Goal: Information Seeking & Learning: Learn about a topic

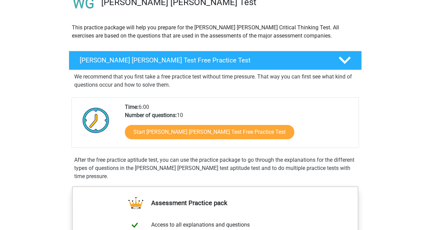
scroll to position [61, 0]
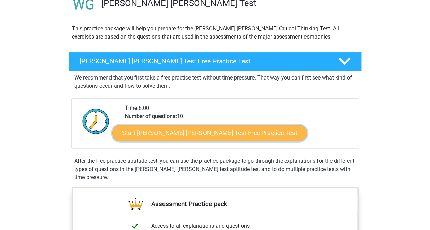
click at [201, 135] on link "Start Watson Glaser Test Free Practice Test" at bounding box center [209, 133] width 195 height 16
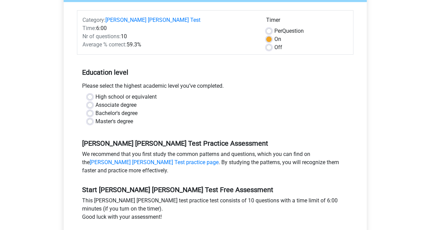
scroll to position [88, 0]
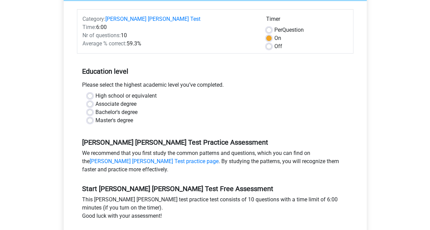
click at [95, 117] on label "Master's degree" at bounding box center [114, 121] width 38 height 8
click at [92, 117] on input "Master's degree" at bounding box center [89, 120] width 5 height 7
radio input "true"
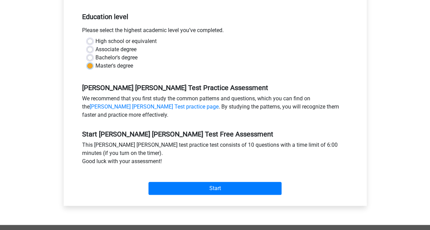
scroll to position [143, 0]
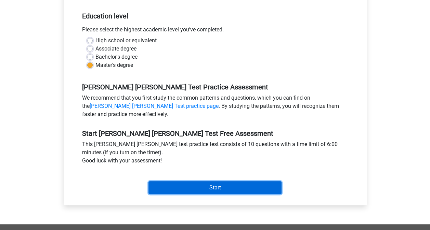
click at [185, 182] on input "Start" at bounding box center [214, 188] width 133 height 13
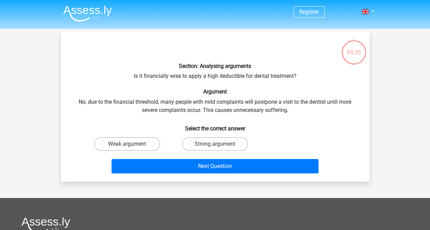
click at [216, 145] on input "Strong argument" at bounding box center [217, 146] width 4 height 4
radio input "true"
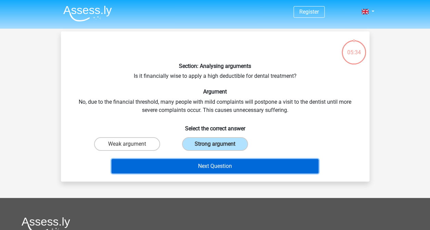
click at [206, 163] on button "Next Question" at bounding box center [214, 166] width 207 height 14
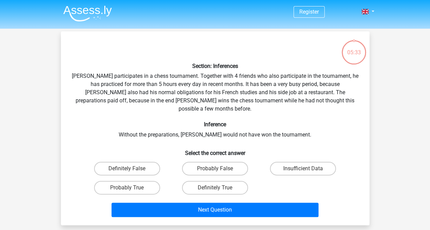
scroll to position [31, 0]
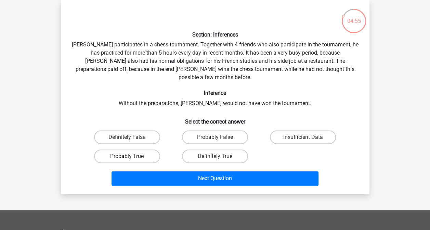
click at [142, 150] on label "Probably True" at bounding box center [127, 157] width 66 height 14
click at [131, 157] on input "Probably True" at bounding box center [129, 159] width 4 height 4
radio input "true"
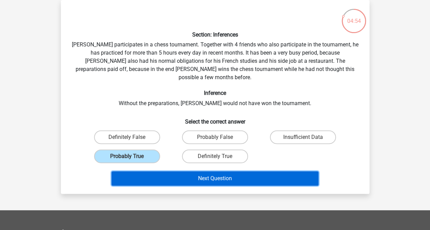
click at [217, 172] on button "Next Question" at bounding box center [214, 179] width 207 height 14
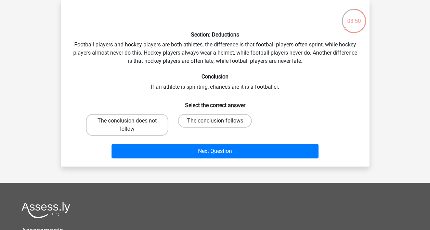
click at [207, 120] on label "The conclusion follows" at bounding box center [215, 121] width 74 height 14
click at [215, 121] on input "The conclusion follows" at bounding box center [217, 123] width 4 height 4
radio input "true"
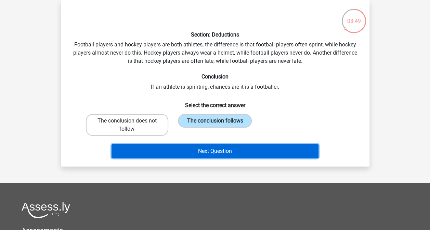
click at [211, 148] on button "Next Question" at bounding box center [214, 151] width 207 height 14
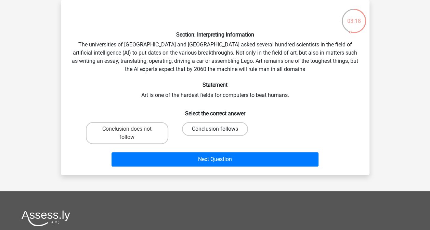
click at [211, 127] on label "Conclusion follows" at bounding box center [215, 129] width 66 height 14
click at [215, 129] on input "Conclusion follows" at bounding box center [217, 131] width 4 height 4
radio input "true"
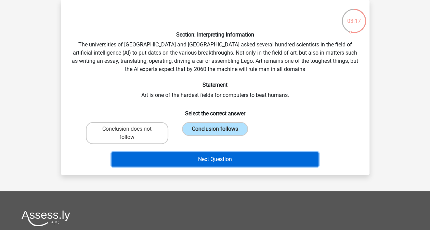
click at [207, 159] on button "Next Question" at bounding box center [214, 159] width 207 height 14
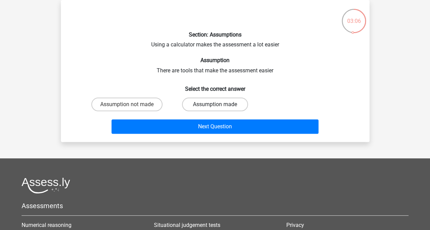
click at [223, 103] on label "Assumption made" at bounding box center [215, 105] width 66 height 14
click at [219, 105] on input "Assumption made" at bounding box center [217, 107] width 4 height 4
radio input "true"
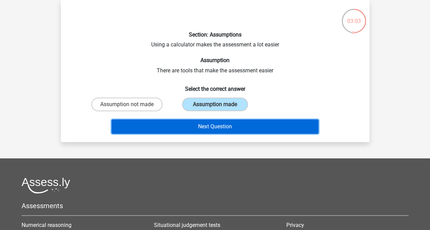
click at [219, 128] on button "Next Question" at bounding box center [214, 127] width 207 height 14
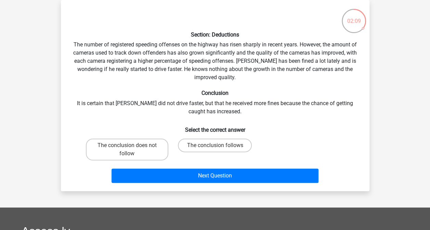
click at [130, 147] on input "The conclusion does not follow" at bounding box center [129, 148] width 4 height 4
radio input "true"
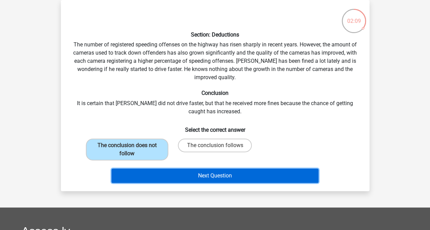
click at [223, 173] on button "Next Question" at bounding box center [214, 176] width 207 height 14
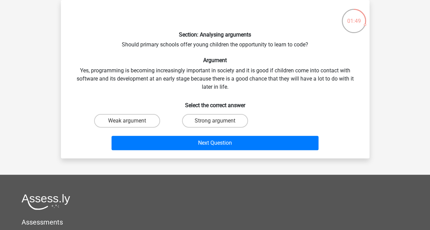
click at [217, 124] on input "Strong argument" at bounding box center [217, 123] width 4 height 4
radio input "true"
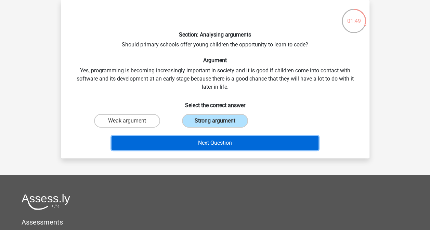
click at [252, 144] on button "Next Question" at bounding box center [214, 143] width 207 height 14
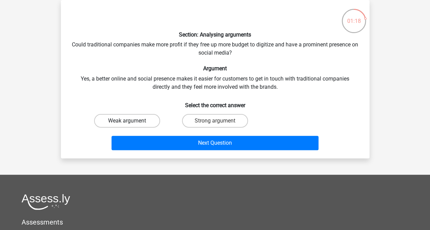
click at [147, 120] on label "Weak argument" at bounding box center [127, 121] width 66 height 14
click at [131, 121] on input "Weak argument" at bounding box center [129, 123] width 4 height 4
radio input "true"
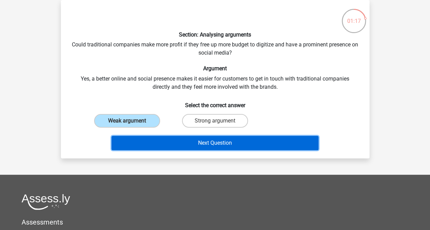
click at [178, 138] on button "Next Question" at bounding box center [214, 143] width 207 height 14
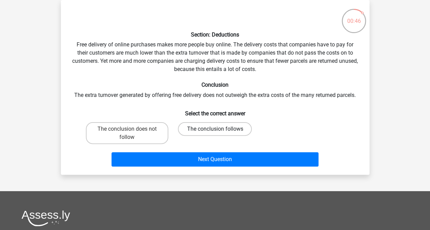
click at [198, 130] on label "The conclusion follows" at bounding box center [215, 129] width 74 height 14
click at [215, 130] on input "The conclusion follows" at bounding box center [217, 131] width 4 height 4
radio input "true"
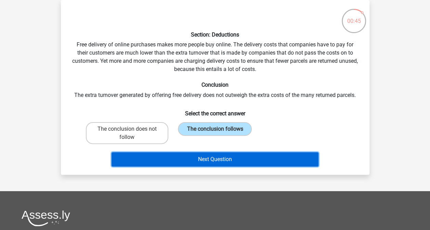
click at [217, 162] on button "Next Question" at bounding box center [214, 159] width 207 height 14
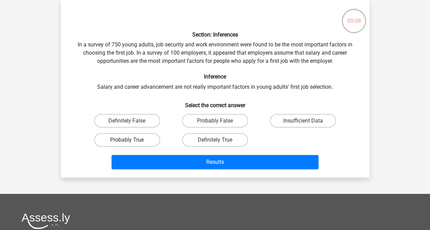
click at [148, 142] on label "Probably True" at bounding box center [127, 140] width 66 height 14
click at [131, 142] on input "Probably True" at bounding box center [129, 142] width 4 height 4
radio input "true"
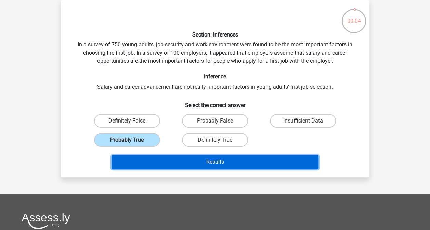
click at [196, 162] on button "Results" at bounding box center [214, 162] width 207 height 14
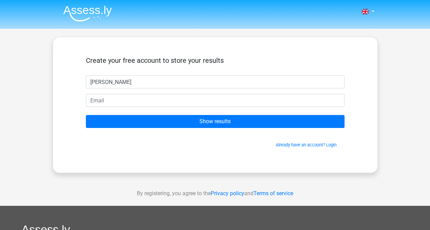
type input "[PERSON_NAME]"
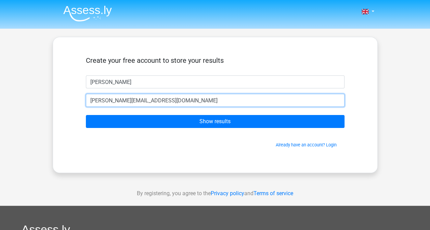
type input "[PERSON_NAME][EMAIL_ADDRESS][DOMAIN_NAME]"
click at [86, 115] on input "Show results" at bounding box center [215, 121] width 258 height 13
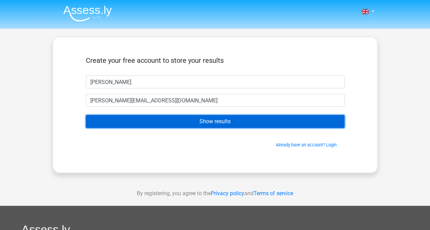
click at [161, 124] on input "Show results" at bounding box center [215, 121] width 258 height 13
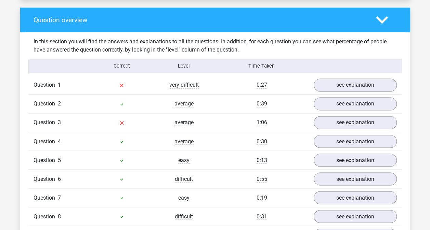
scroll to position [503, 0]
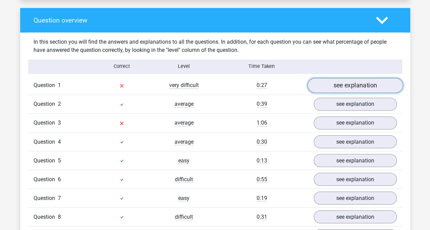
click at [351, 78] on link "see explanation" at bounding box center [354, 85] width 95 height 15
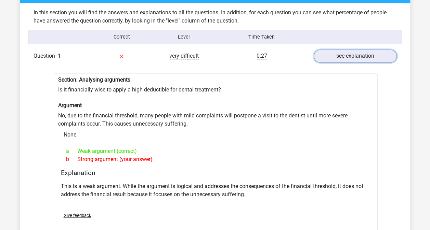
scroll to position [533, 0]
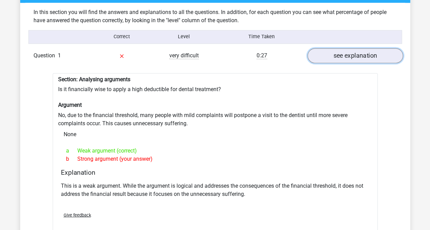
click at [371, 48] on link "see explanation" at bounding box center [354, 55] width 95 height 15
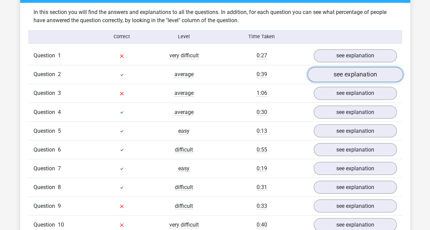
click at [356, 68] on link "see explanation" at bounding box center [354, 74] width 95 height 15
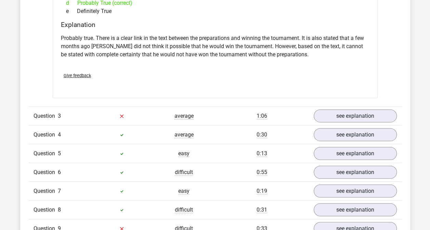
scroll to position [733, 0]
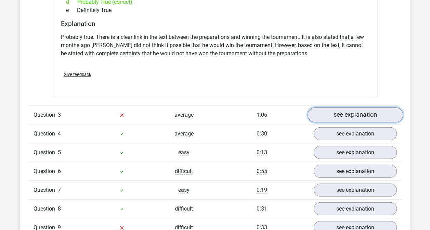
click at [349, 108] on link "see explanation" at bounding box center [354, 115] width 95 height 15
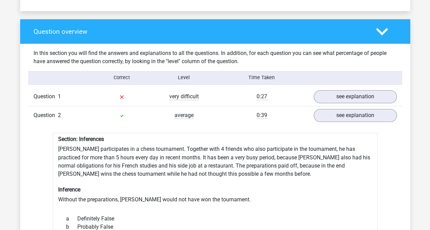
scroll to position [482, 0]
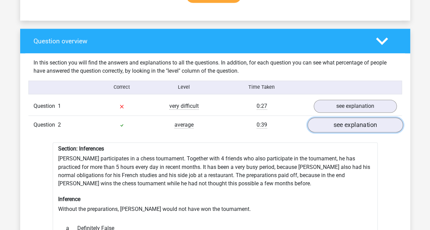
click at [332, 118] on link "see explanation" at bounding box center [354, 125] width 95 height 15
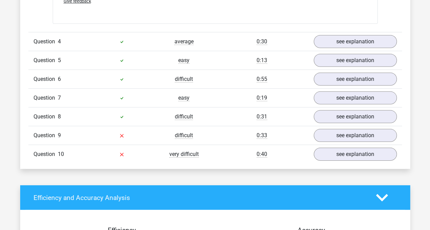
scroll to position [970, 0]
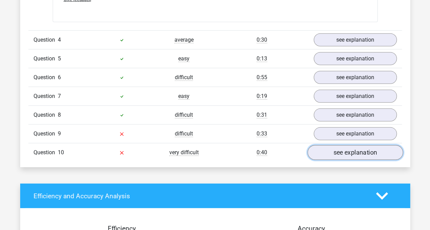
click at [348, 145] on link "see explanation" at bounding box center [354, 152] width 95 height 15
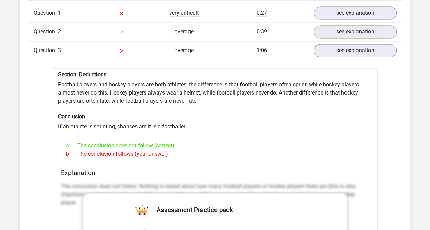
scroll to position [574, 0]
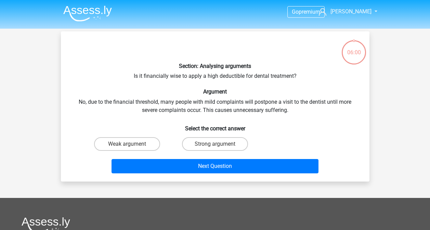
scroll to position [31, 0]
